Goal: Find specific fact: Find specific fact

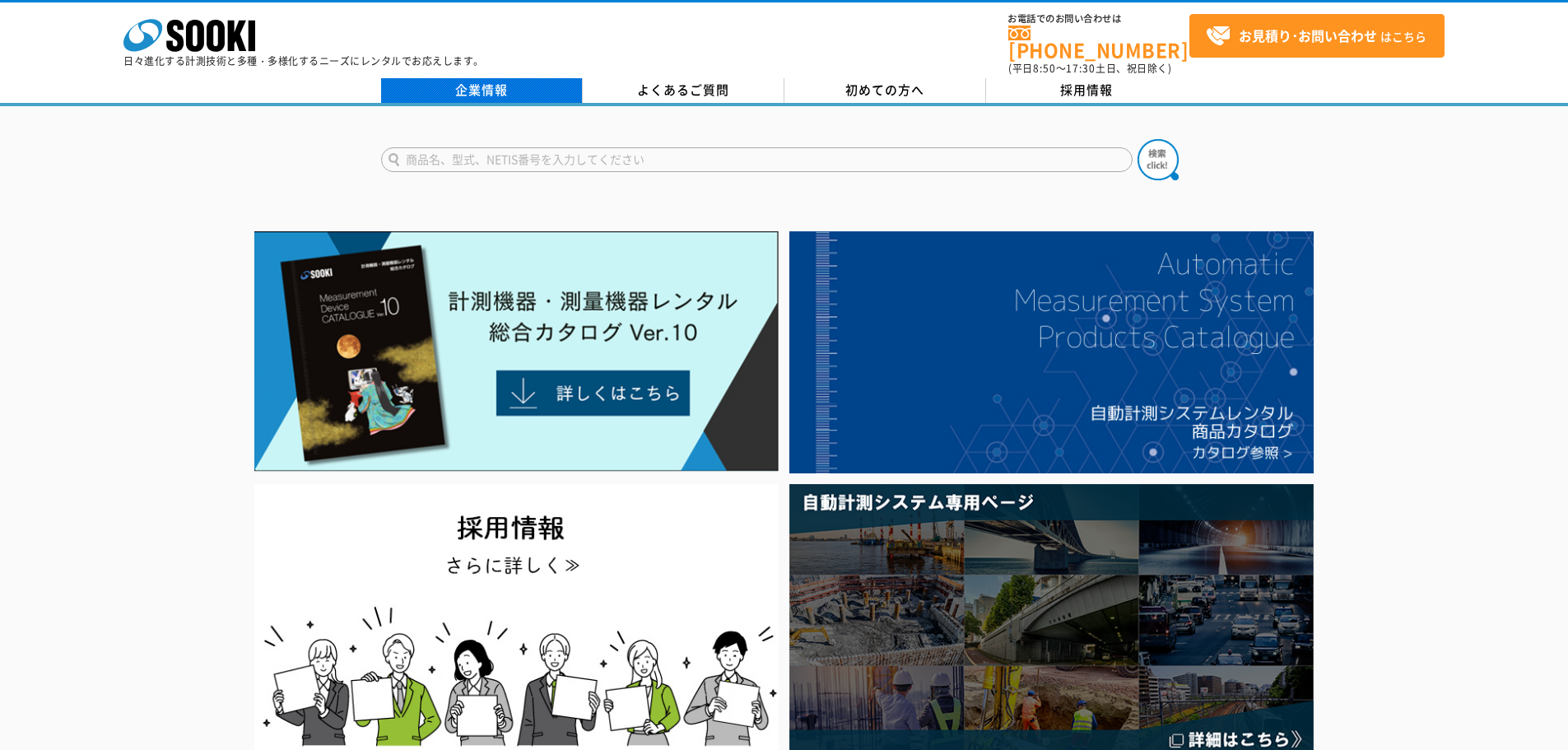
click at [469, 79] on link "企業情報" at bounding box center [482, 91] width 201 height 25
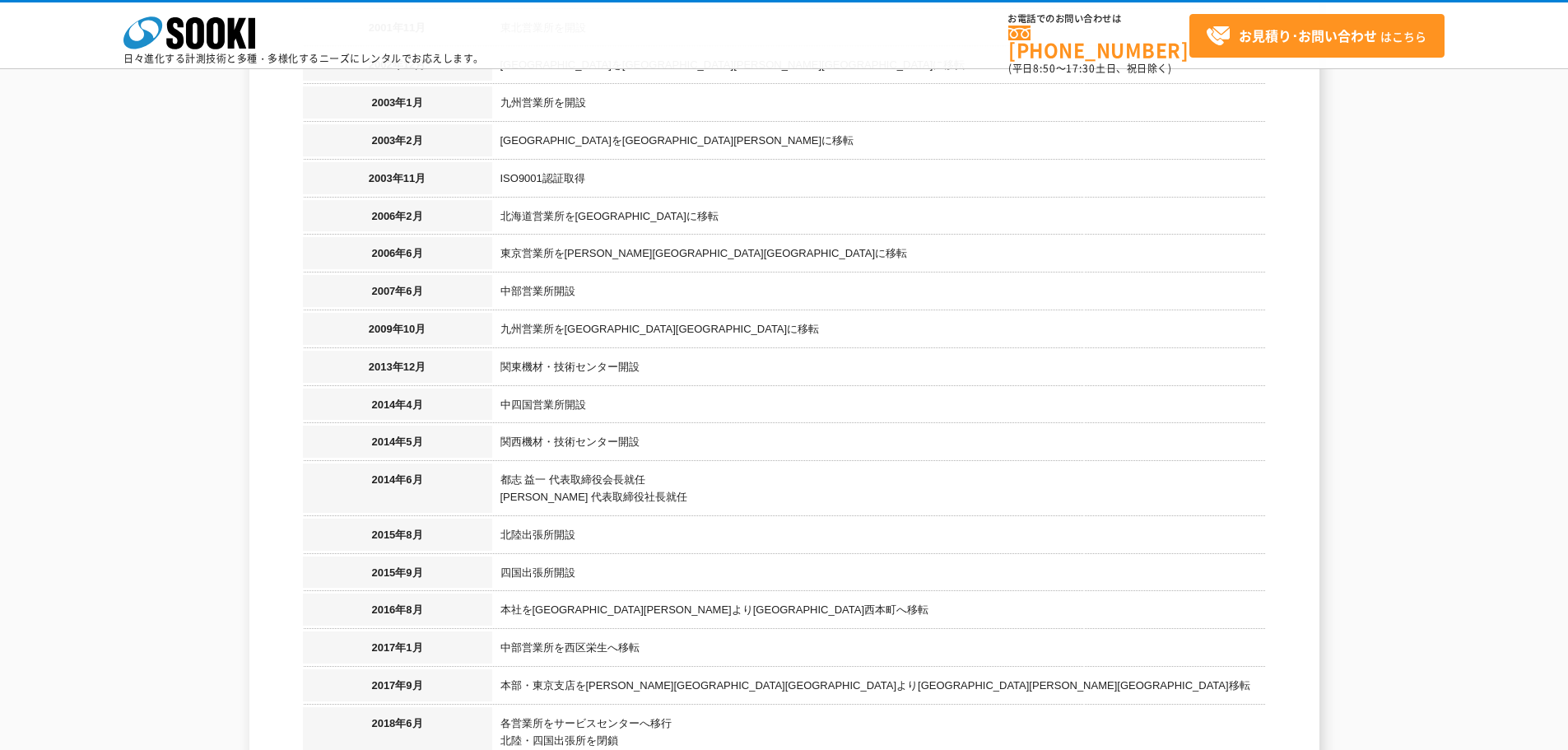
scroll to position [1482, 0]
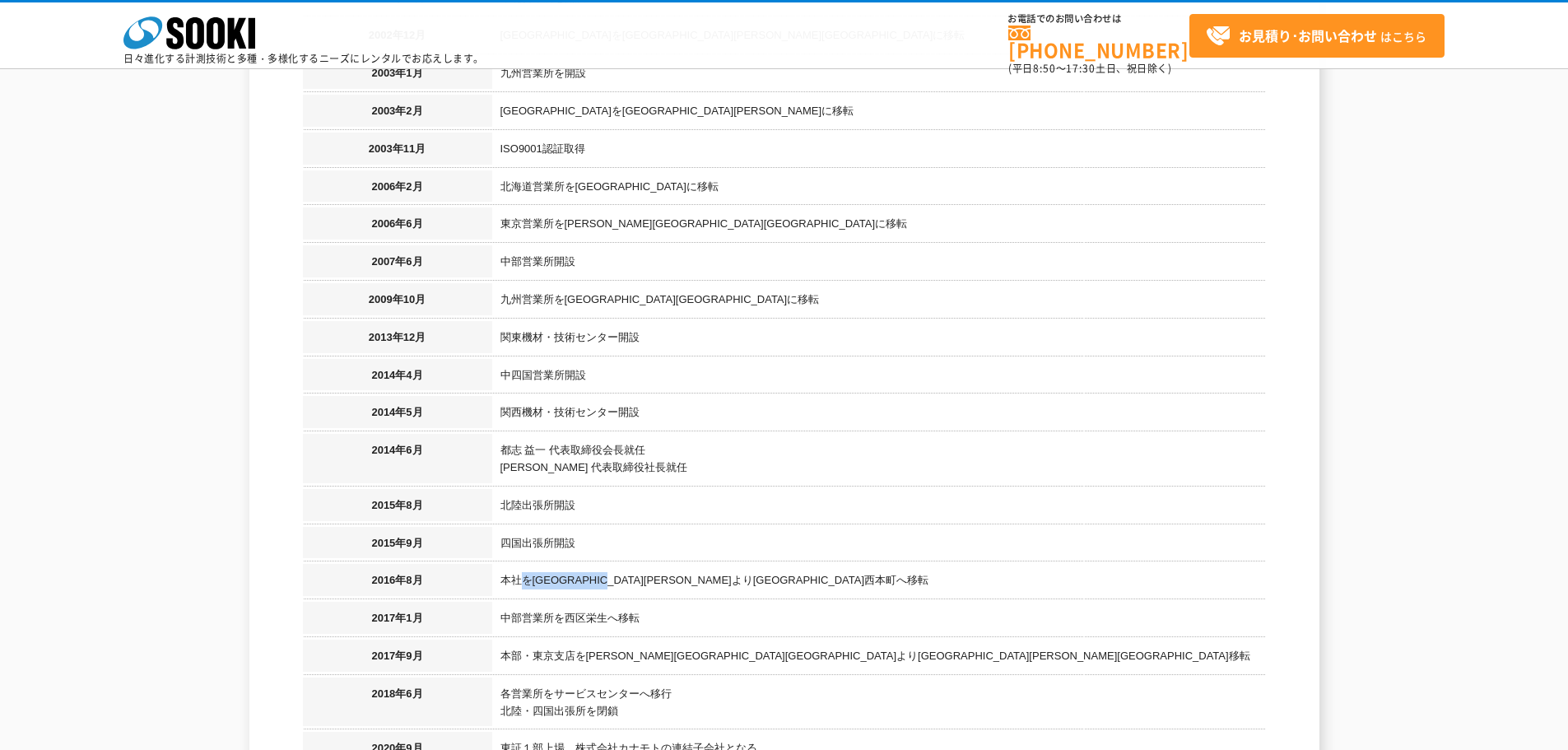
drag, startPoint x: 524, startPoint y: 564, endPoint x: 651, endPoint y: 562, distance: 127.0
click at [651, 563] on td "本社を[GEOGRAPHIC_DATA][PERSON_NAME]より[GEOGRAPHIC_DATA]西本町へ移転" at bounding box center [879, 582] width 773 height 38
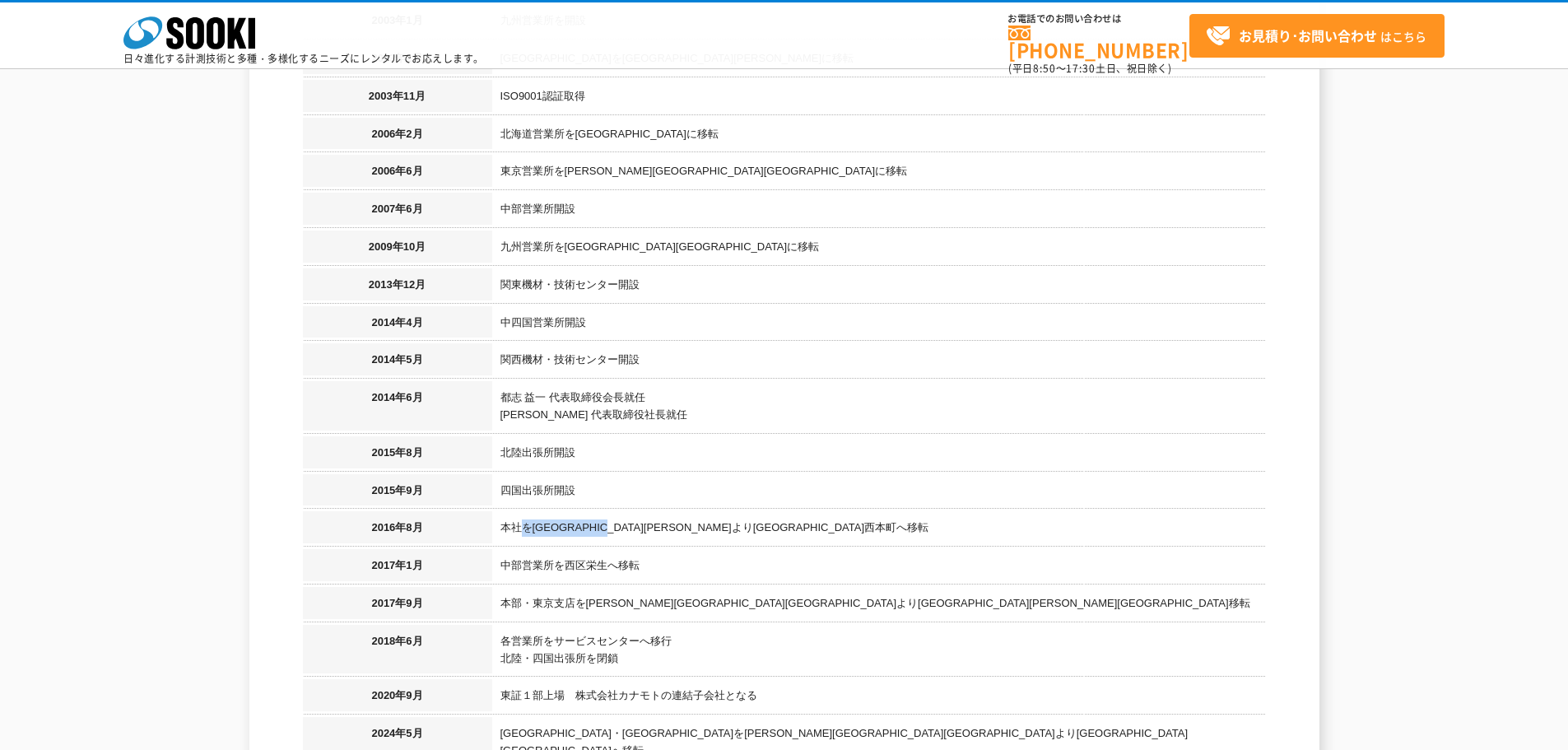
scroll to position [1564, 0]
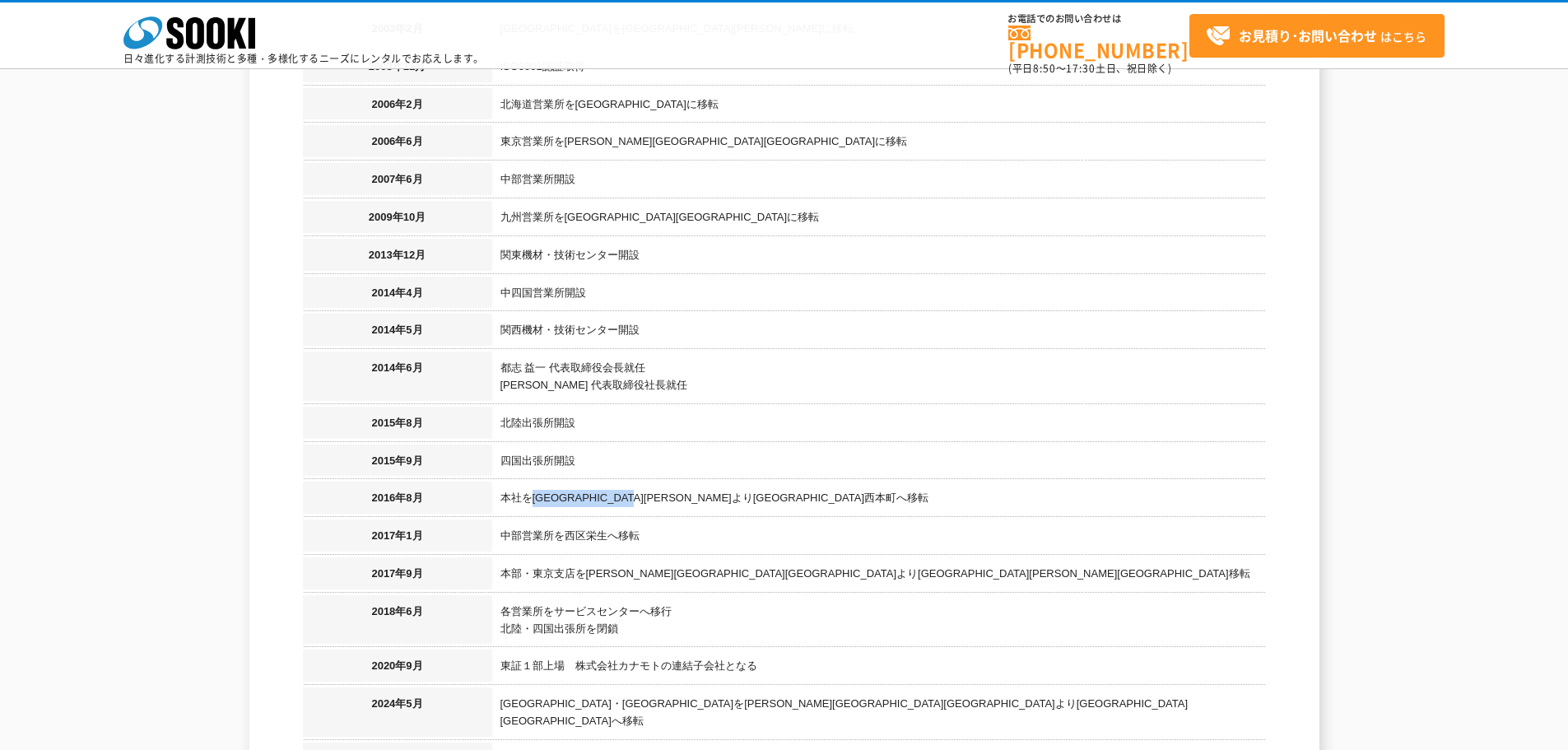
drag, startPoint x: 534, startPoint y: 479, endPoint x: 699, endPoint y: 483, distance: 165.0
click at [699, 483] on td "本社を[GEOGRAPHIC_DATA][PERSON_NAME]より[GEOGRAPHIC_DATA]西本町へ移転" at bounding box center [879, 500] width 773 height 38
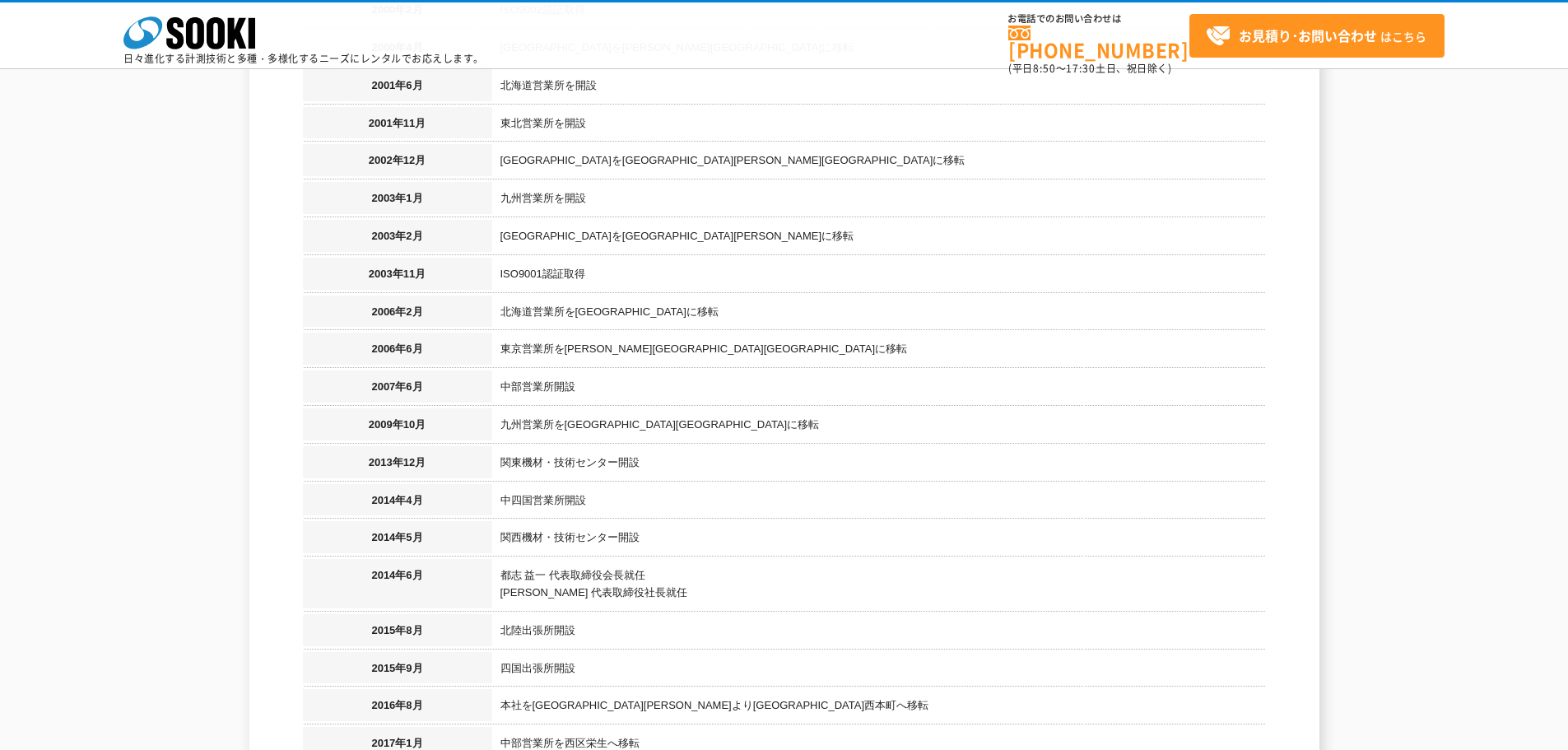
scroll to position [1422, 0]
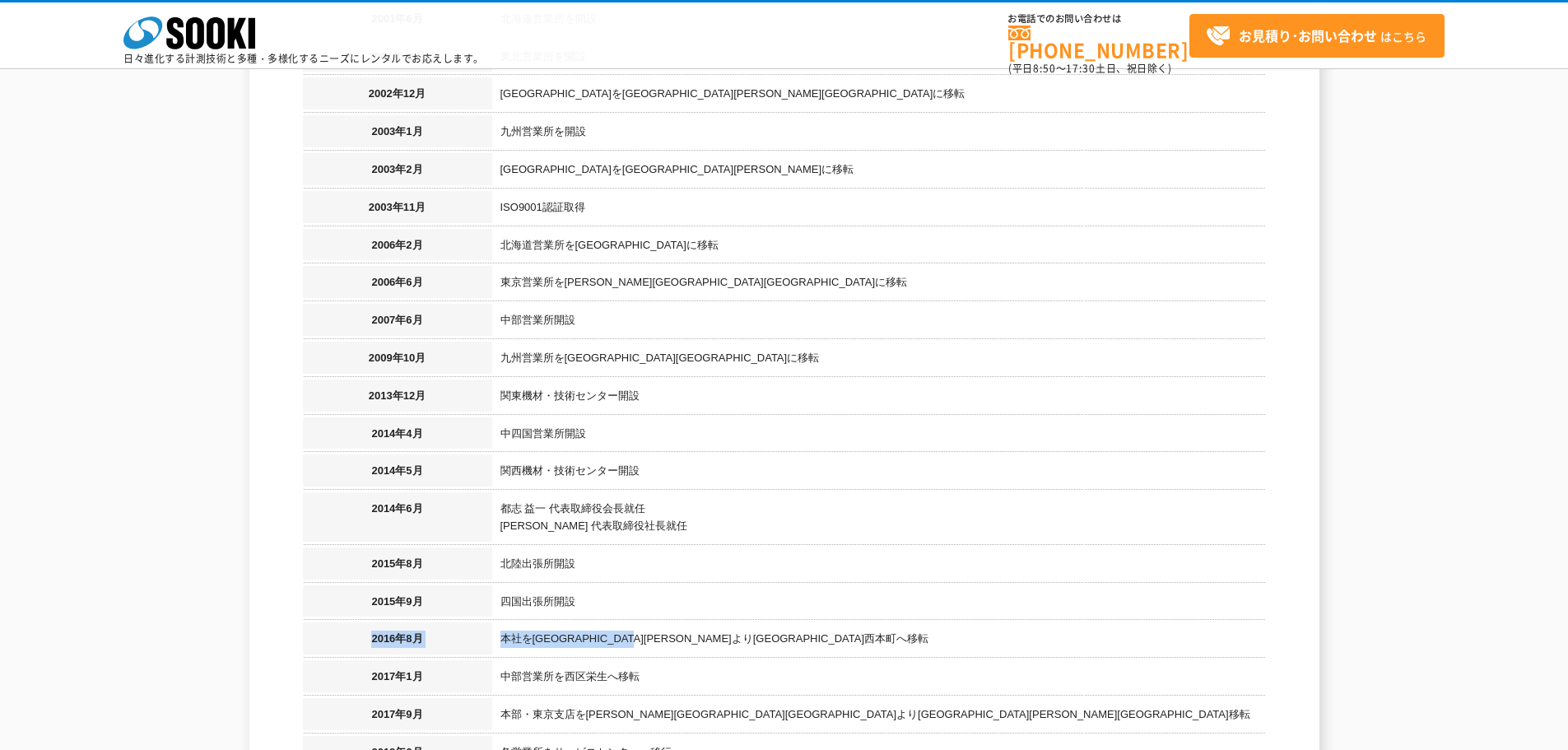
drag, startPoint x: 353, startPoint y: 618, endPoint x: 705, endPoint y: 612, distance: 352.1
click at [705, 623] on tr "[DATE] 本社を西区[PERSON_NAME]より[GEOGRAPHIC_DATA]西本町へ移転" at bounding box center [784, 641] width 963 height 38
copy tr "[DATE] 本社を西区[PERSON_NAME]より[GEOGRAPHIC_DATA]西本町へ移転"
